Goal: Task Accomplishment & Management: Use online tool/utility

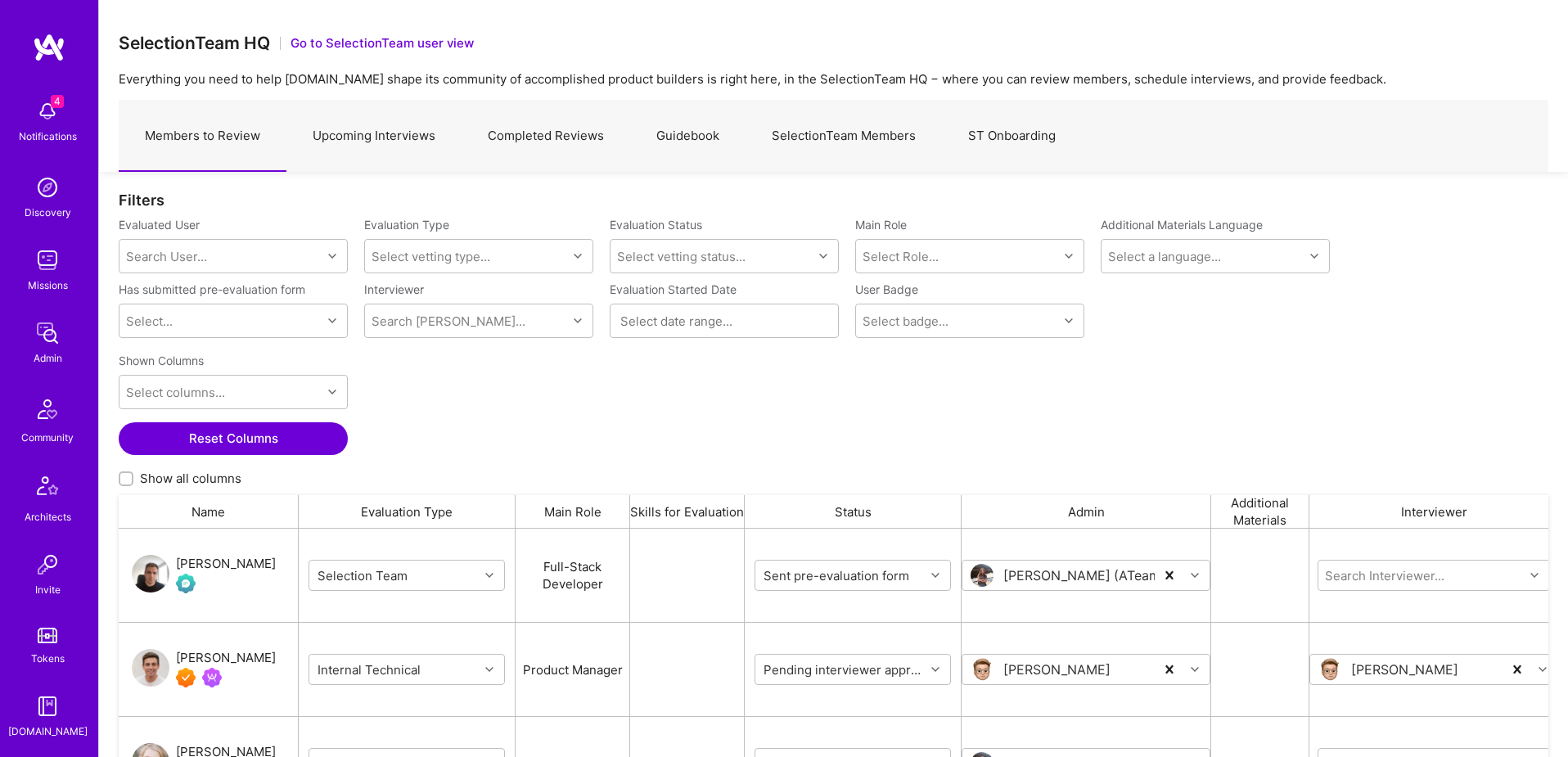
scroll to position [289, 0]
click at [48, 561] on img at bounding box center [47, 562] width 33 height 33
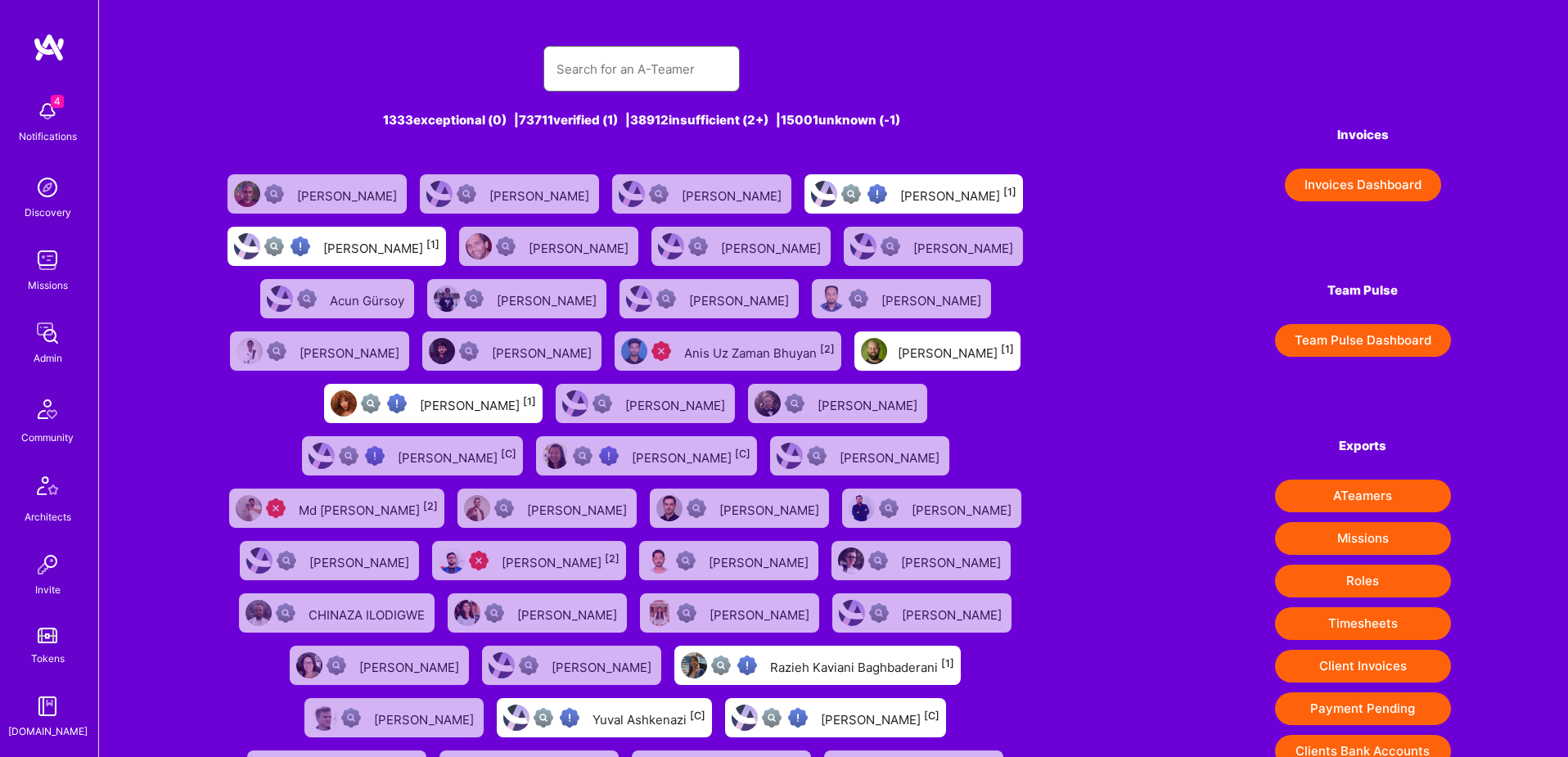
click at [656, 70] on input "text" at bounding box center [641, 69] width 171 height 42
paste input "[EMAIL_ADDRESS][PERSON_NAME][DOMAIN_NAME]"
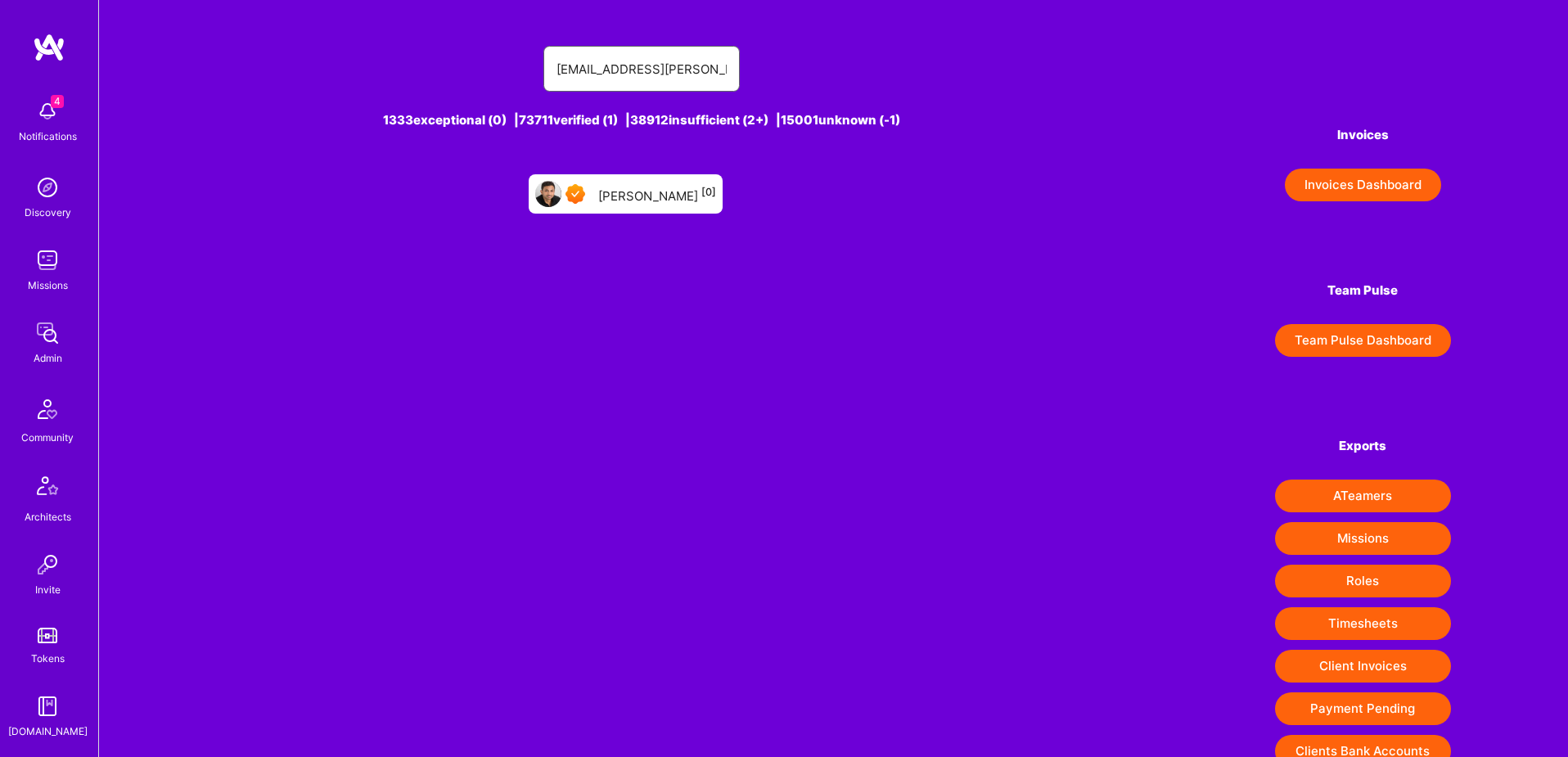
type input "[EMAIL_ADDRESS][PERSON_NAME][DOMAIN_NAME]"
click at [660, 198] on div "[PERSON_NAME] [0]" at bounding box center [657, 194] width 118 height 21
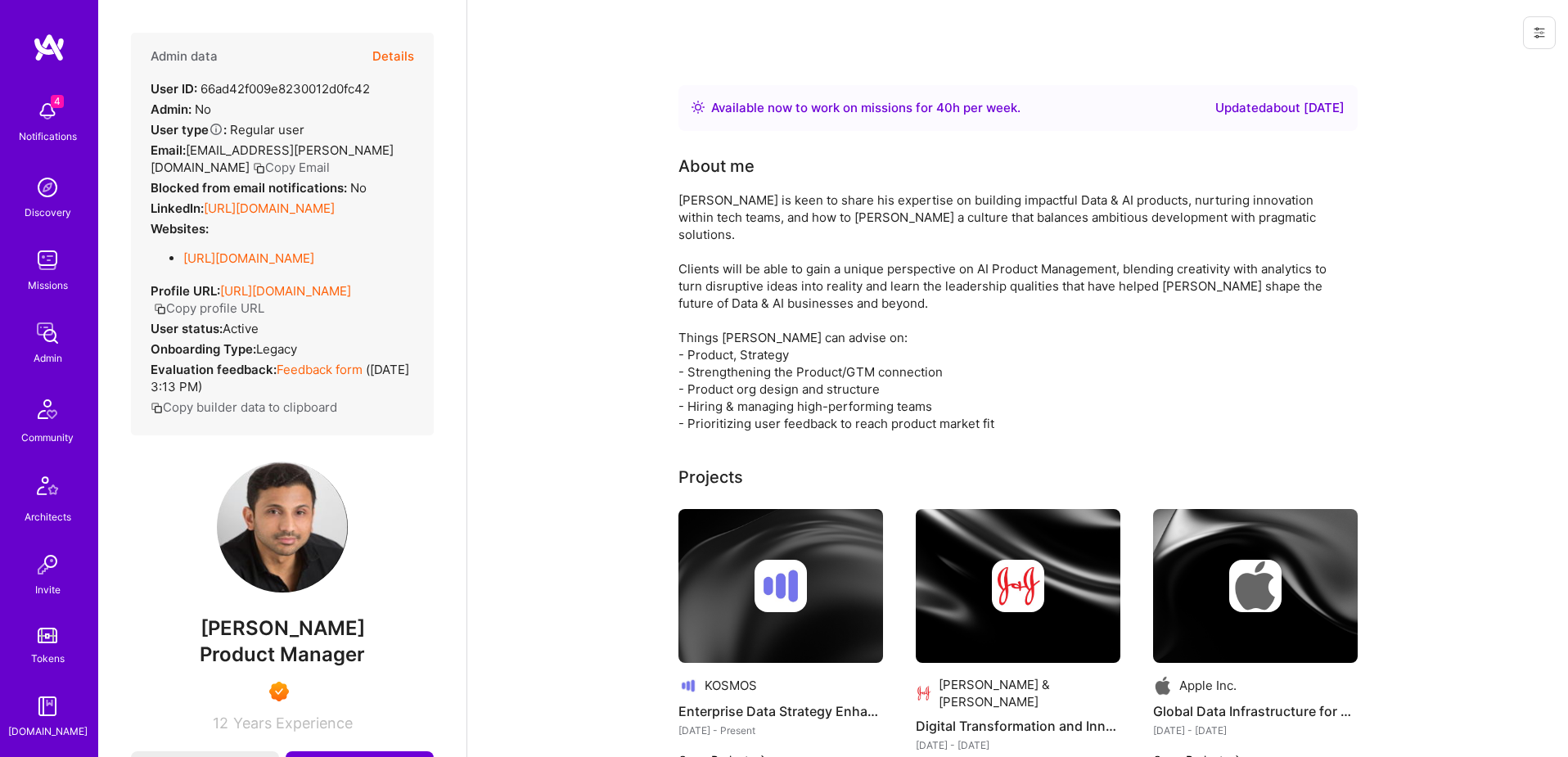
click at [1533, 36] on icon at bounding box center [1538, 32] width 13 height 13
click at [1486, 68] on button "Login as [PERSON_NAME]" at bounding box center [1468, 70] width 173 height 42
